Goal: Task Accomplishment & Management: Use online tool/utility

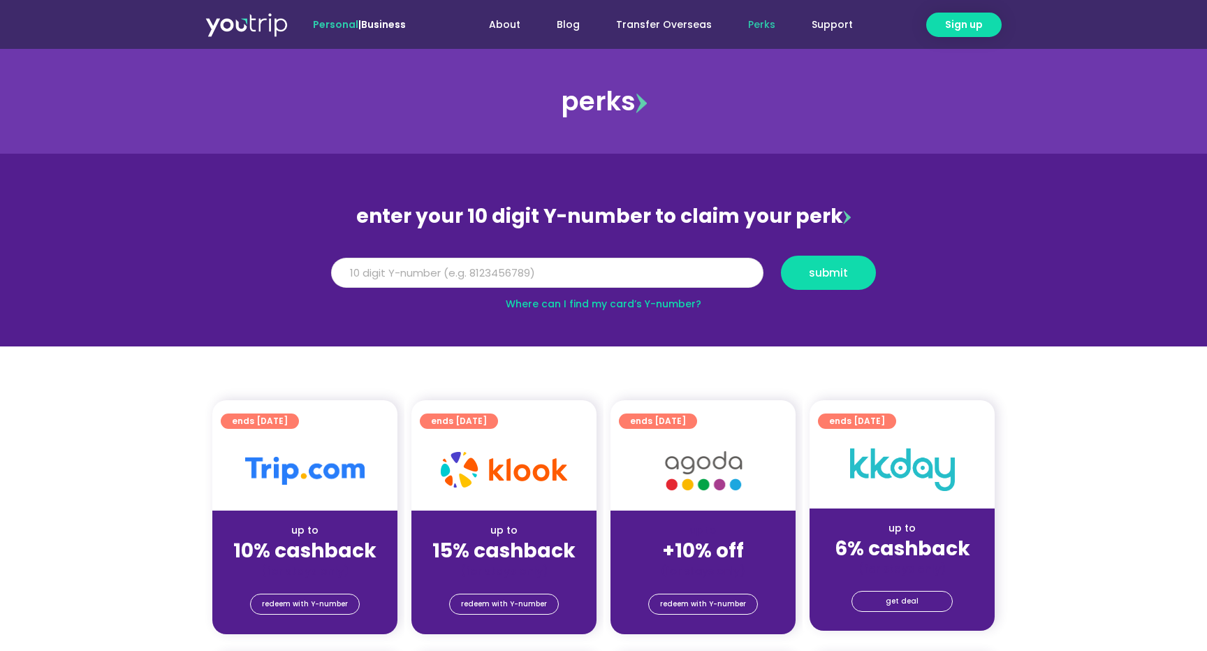
click at [635, 276] on input "Y Number" at bounding box center [547, 273] width 432 height 31
click at [633, 299] on link "Where can I find my card’s Y-number?" at bounding box center [604, 304] width 196 height 14
click at [376, 279] on input "Y Number" at bounding box center [547, 273] width 432 height 31
type input "8112497773"
click at [842, 274] on span "submit" at bounding box center [828, 272] width 39 height 10
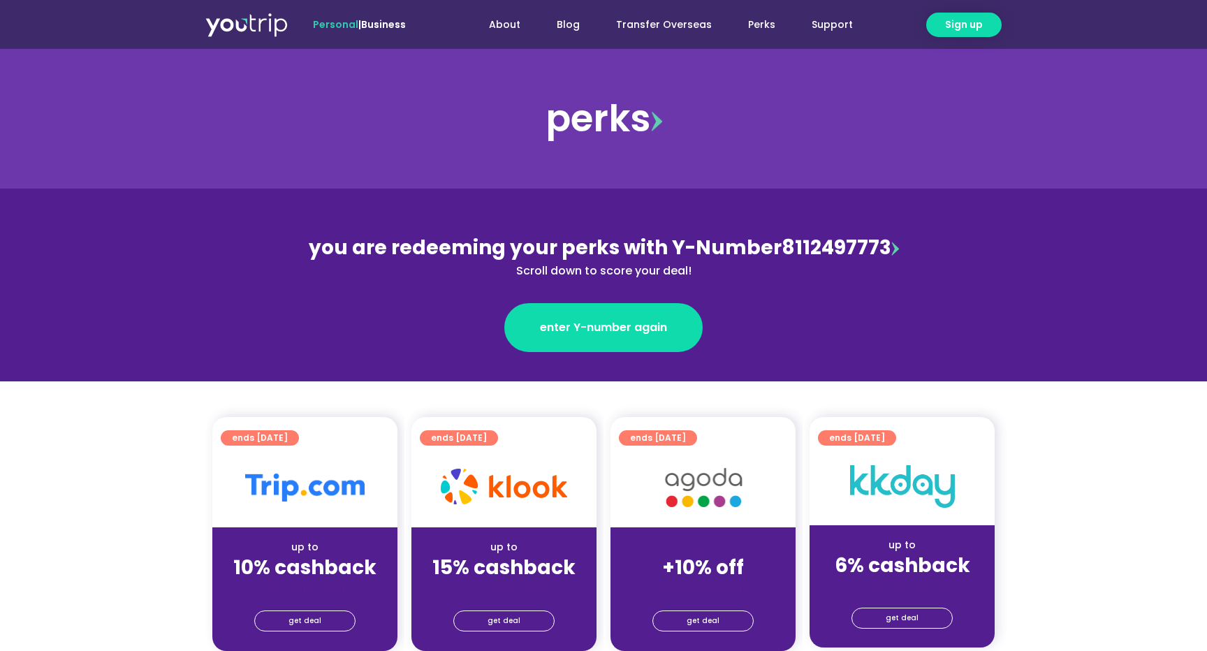
click at [770, 244] on span "you are redeeming your perks with Y-Number" at bounding box center [545, 247] width 473 height 27
click at [841, 253] on div "you are redeeming your perks with Y-Number 8112497773 Scroll down to score your…" at bounding box center [603, 256] width 606 height 46
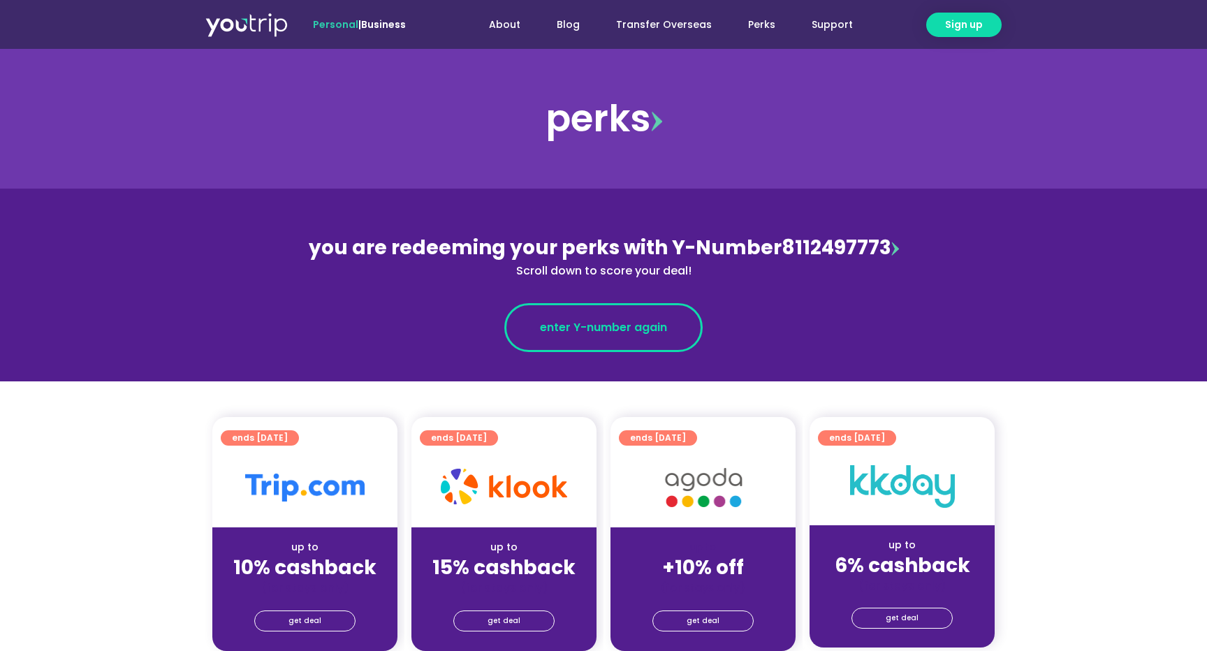
click at [610, 331] on span "enter Y-number again" at bounding box center [603, 327] width 127 height 17
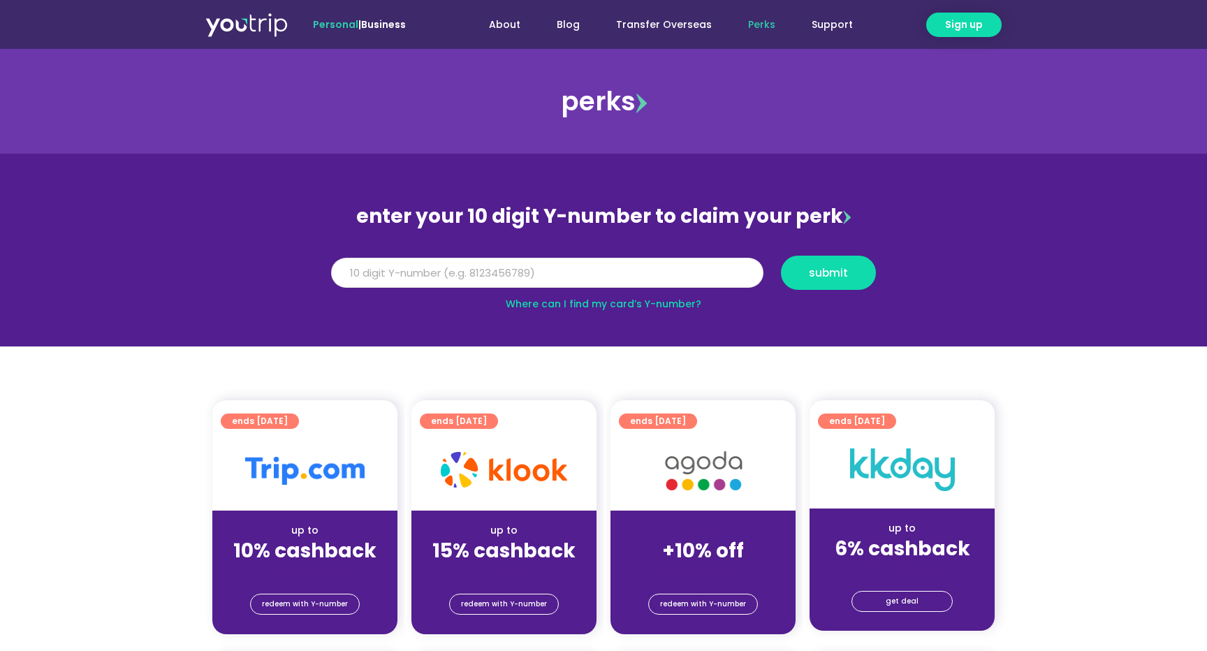
click at [522, 267] on input "Y Number" at bounding box center [547, 273] width 432 height 31
type input "8112497773"
click at [839, 264] on button "submit" at bounding box center [828, 273] width 95 height 34
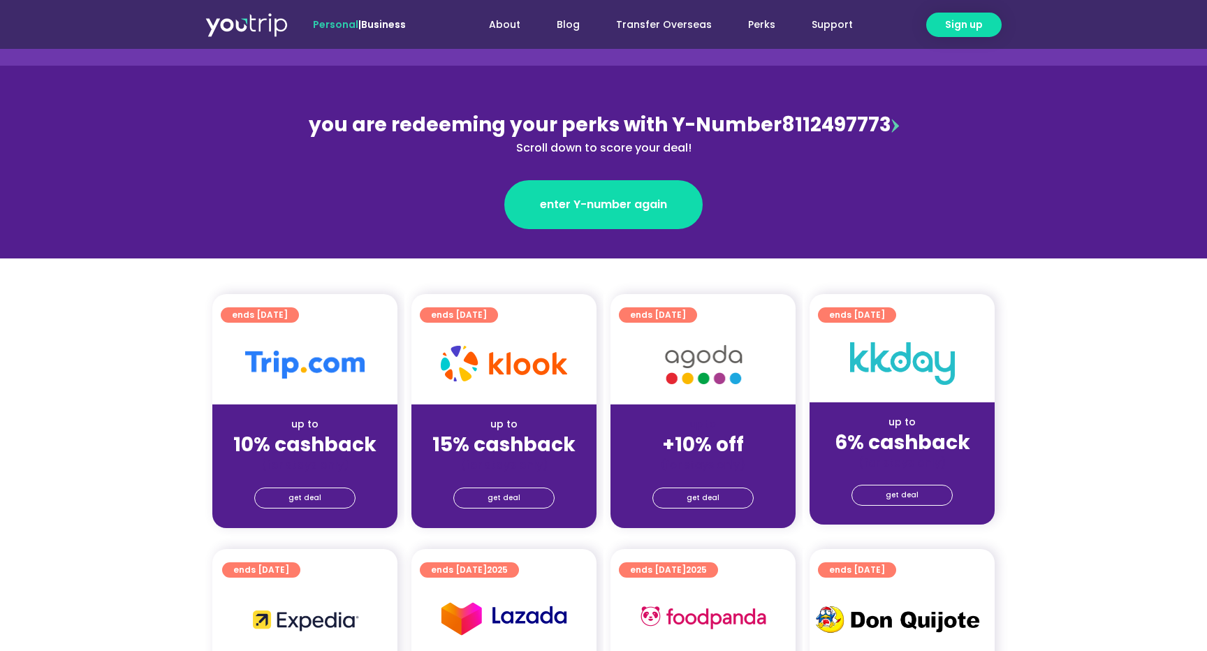
scroll to position [125, 0]
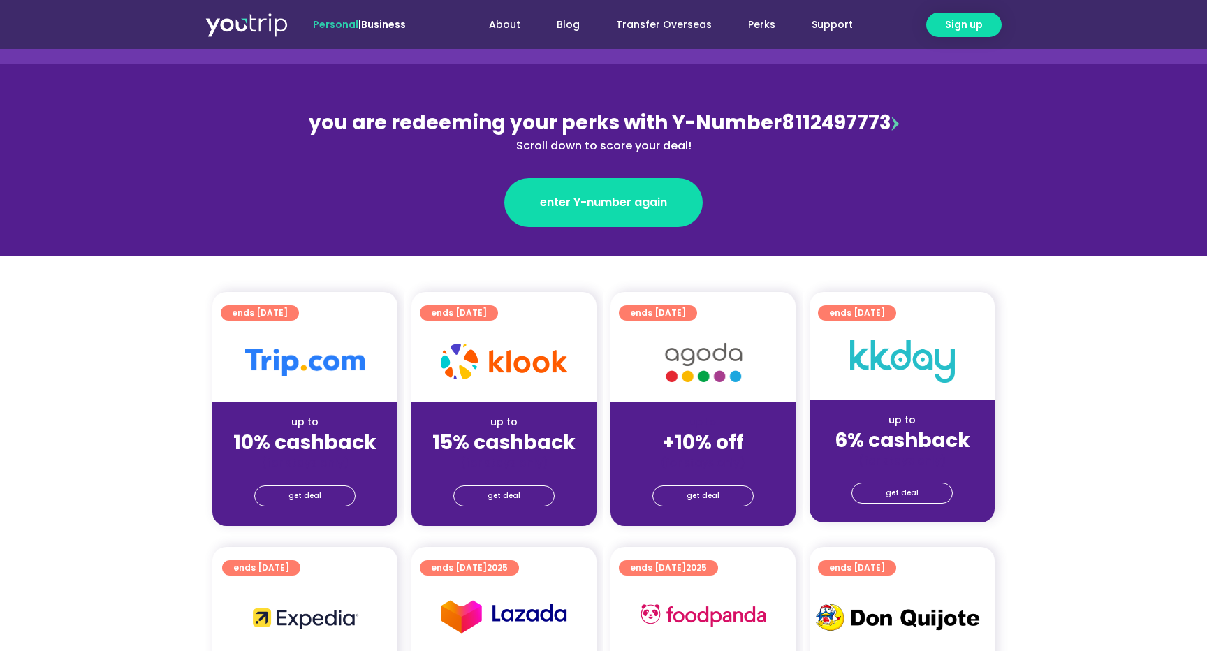
click at [891, 128] on img at bounding box center [895, 124] width 8 height 14
click at [881, 123] on div "you are redeeming your perks with Y-Number 8112497773 Scroll down to score your…" at bounding box center [603, 131] width 606 height 46
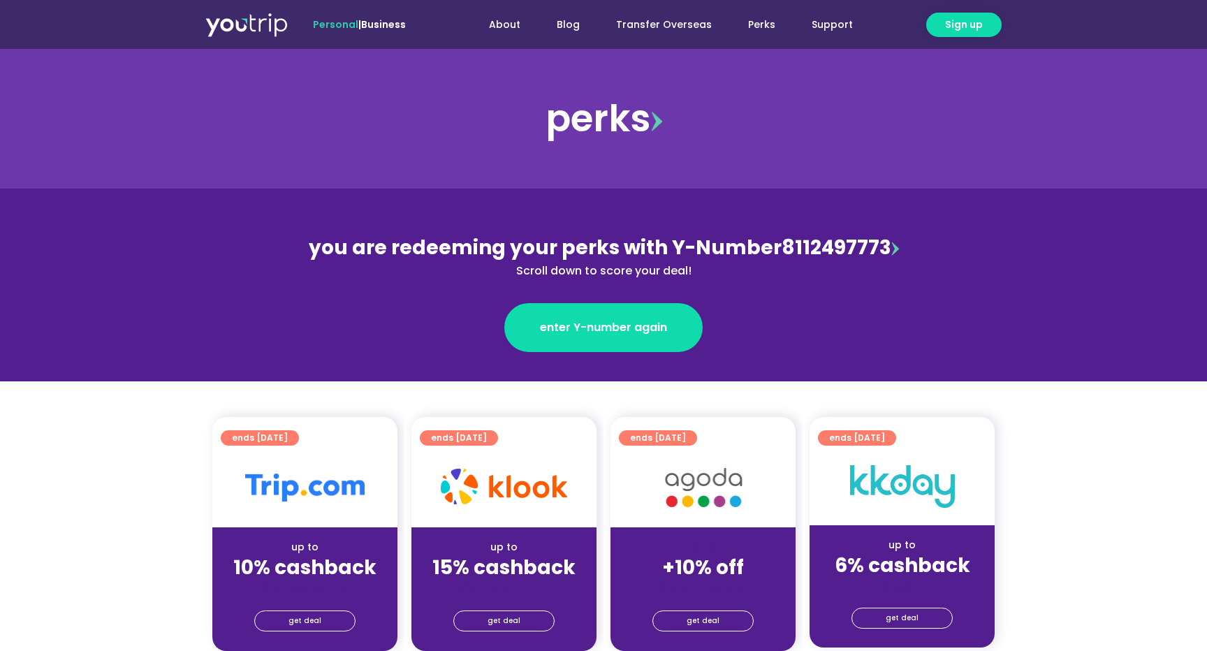
scroll to position [0, 0]
